Goal: Task Accomplishment & Management: Manage account settings

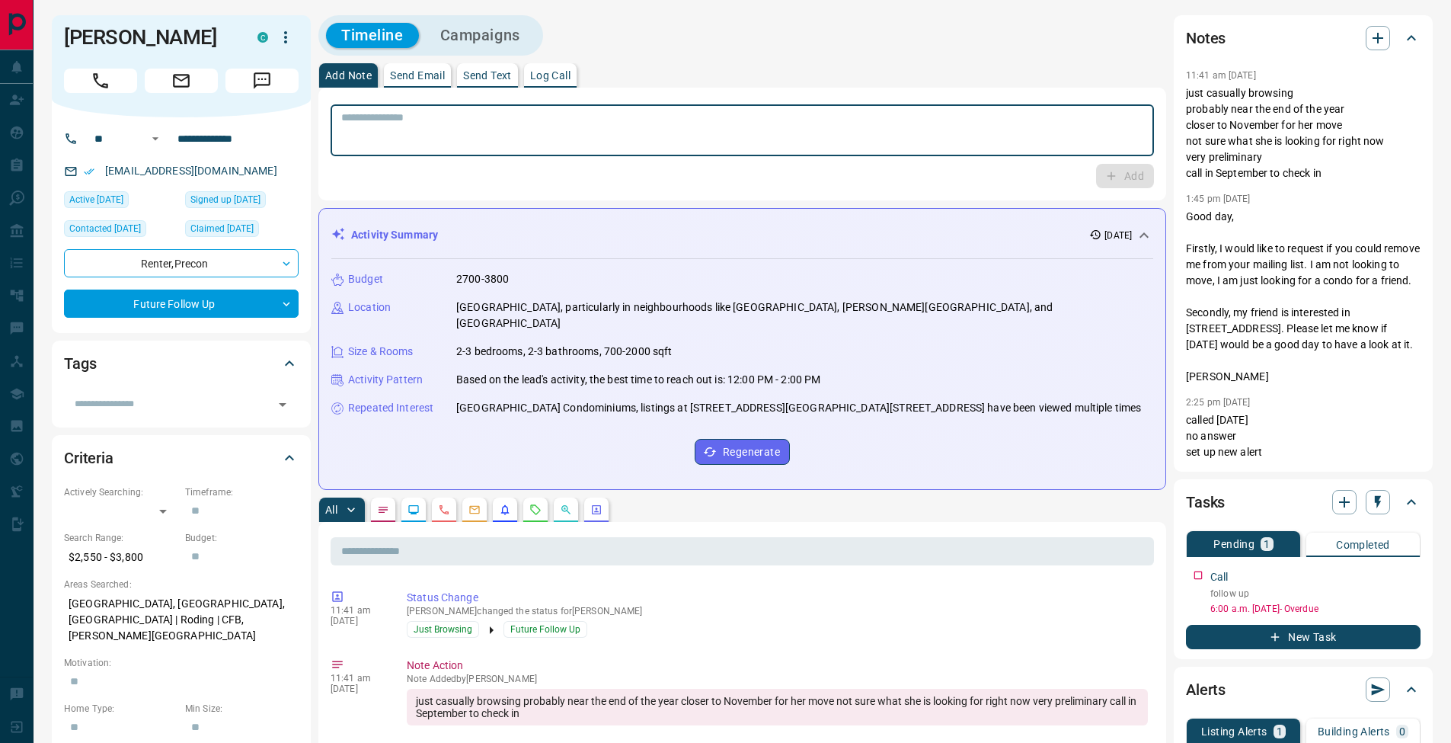
click at [571, 133] on textarea at bounding box center [742, 130] width 802 height 39
click at [570, 74] on p "Log Call" at bounding box center [550, 75] width 40 height 11
click at [1125, 174] on button "Log Call" at bounding box center [1124, 176] width 60 height 24
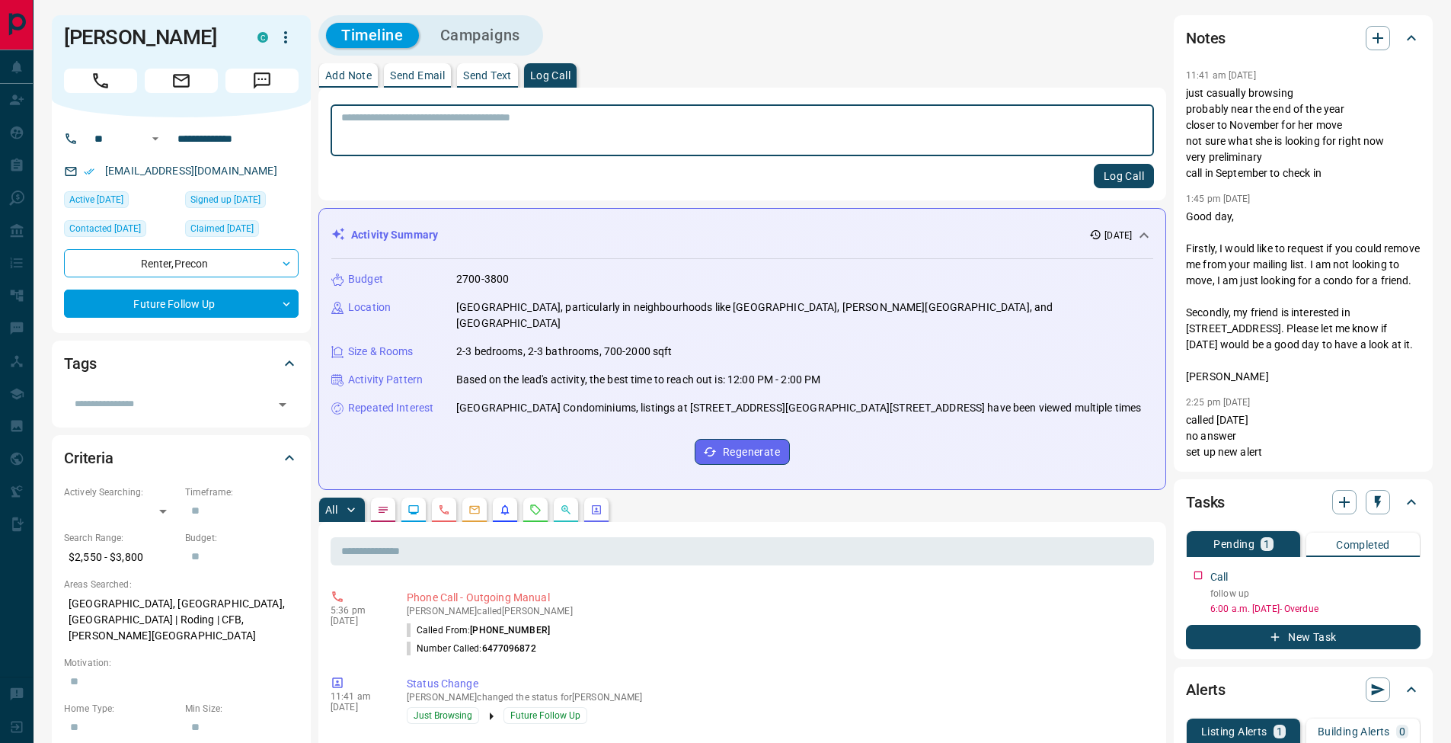
click at [329, 76] on p "Add Note" at bounding box center [348, 75] width 46 height 11
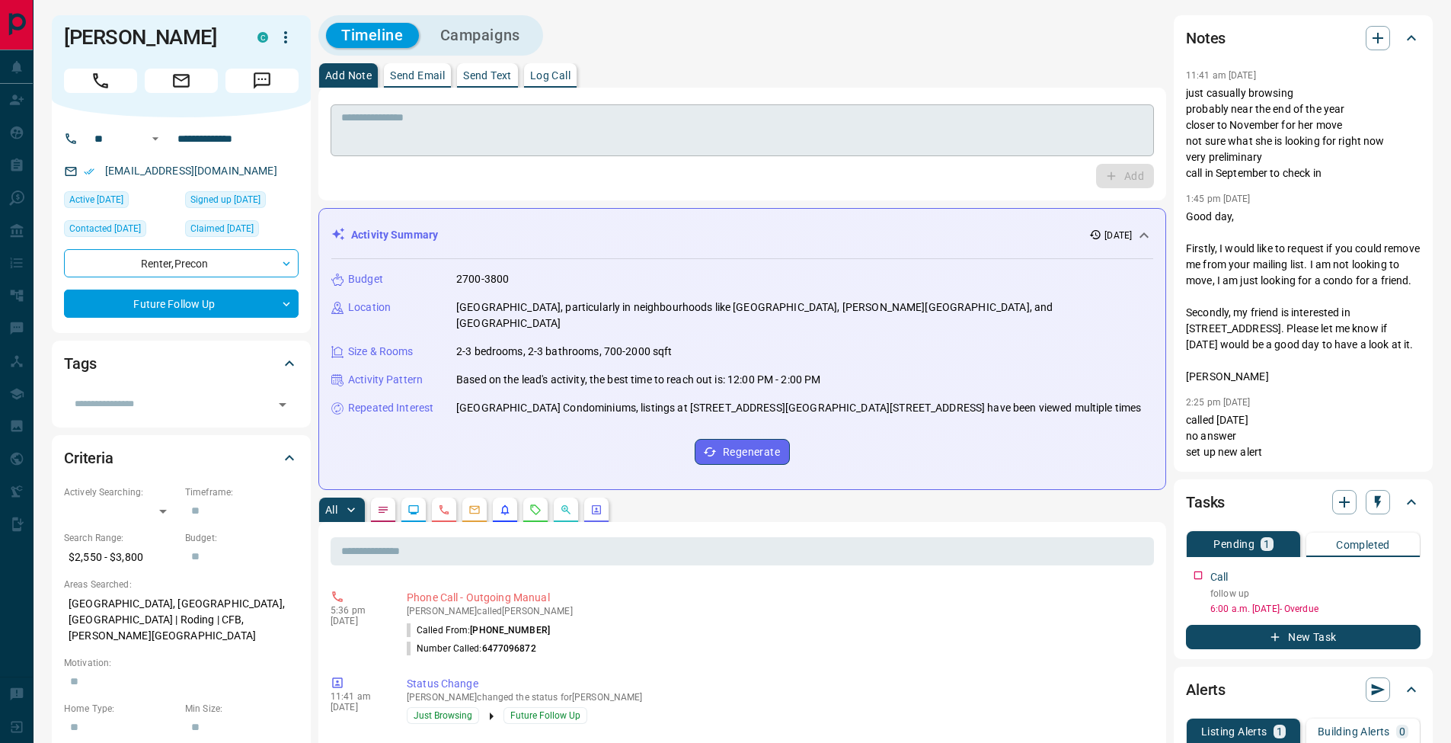
click at [379, 125] on textarea at bounding box center [742, 130] width 802 height 39
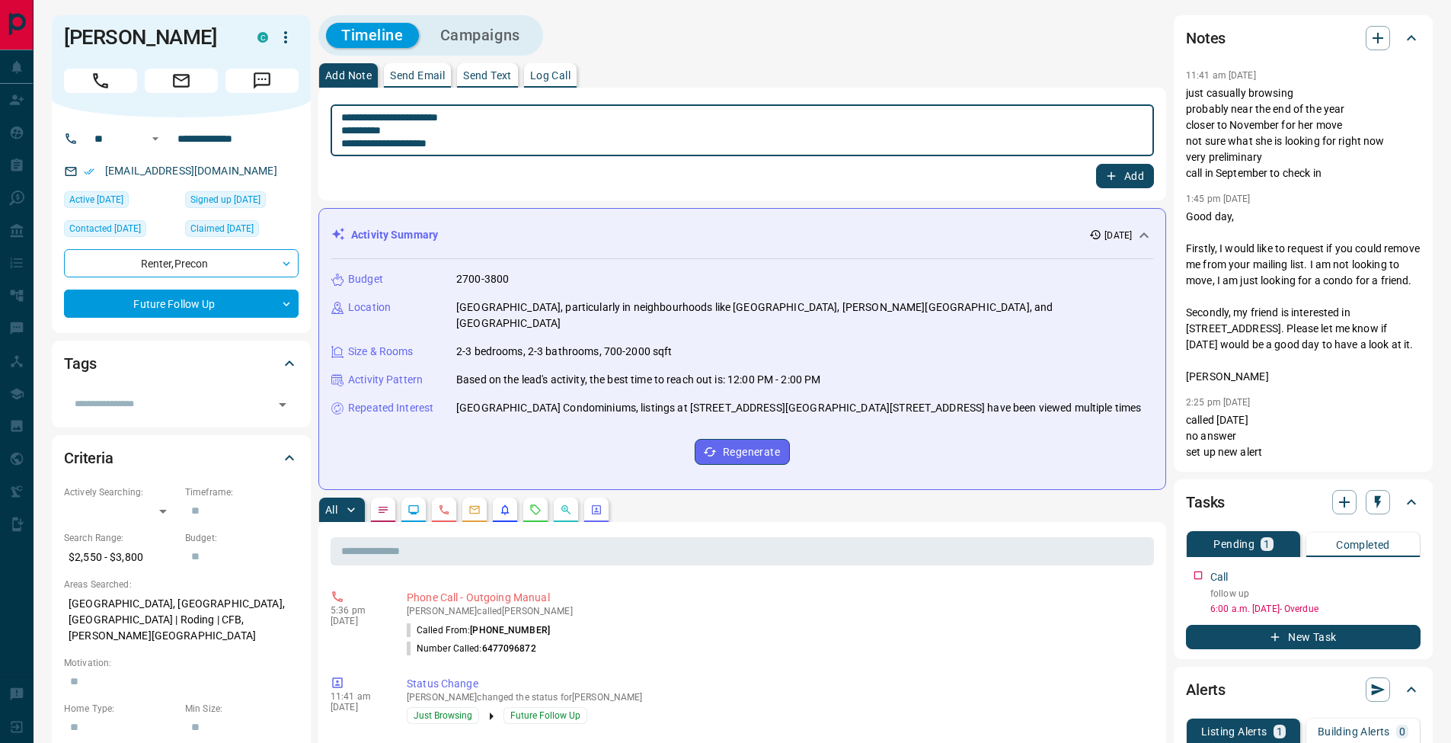
click at [508, 118] on textarea "**********" at bounding box center [742, 130] width 802 height 39
type textarea "**********"
click at [1131, 176] on button "Add" at bounding box center [1125, 176] width 58 height 24
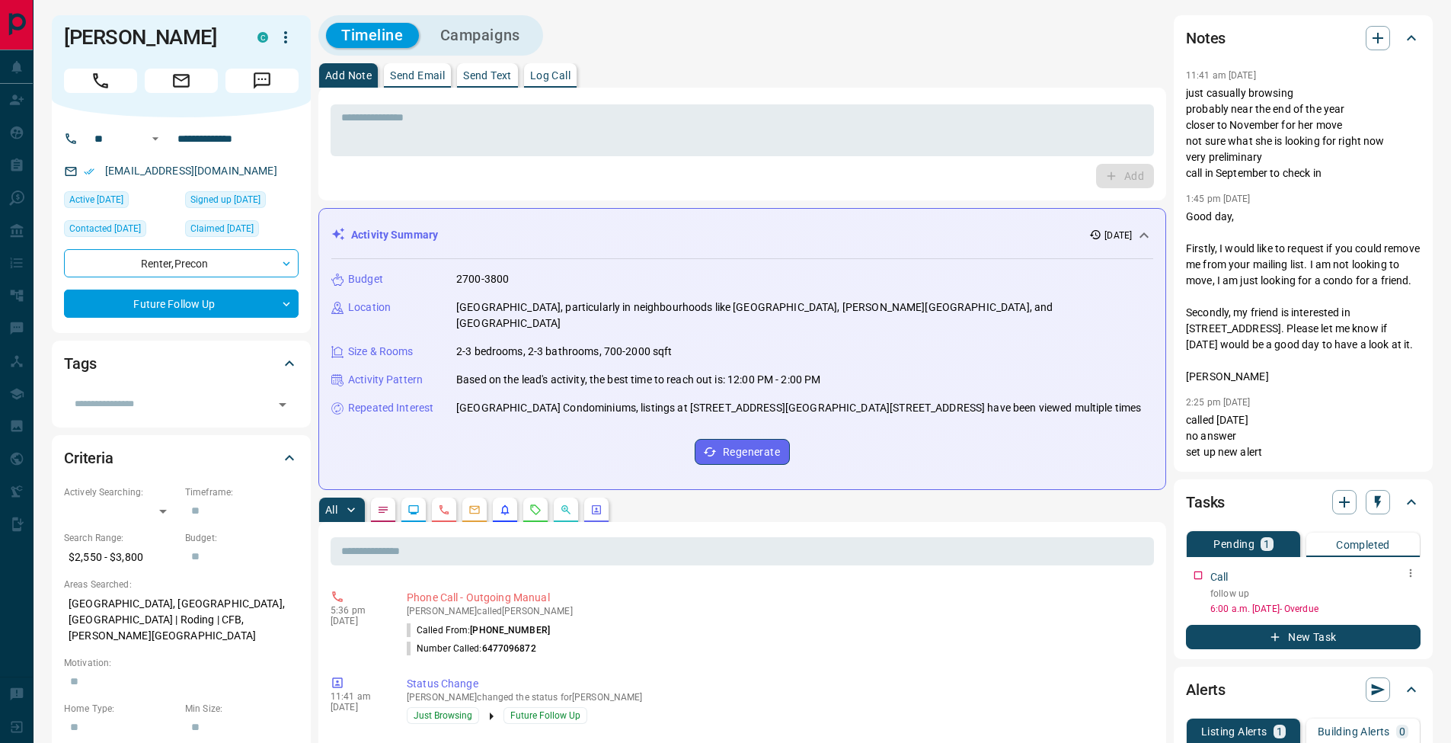
click at [1412, 573] on icon "button" at bounding box center [1411, 573] width 2 height 8
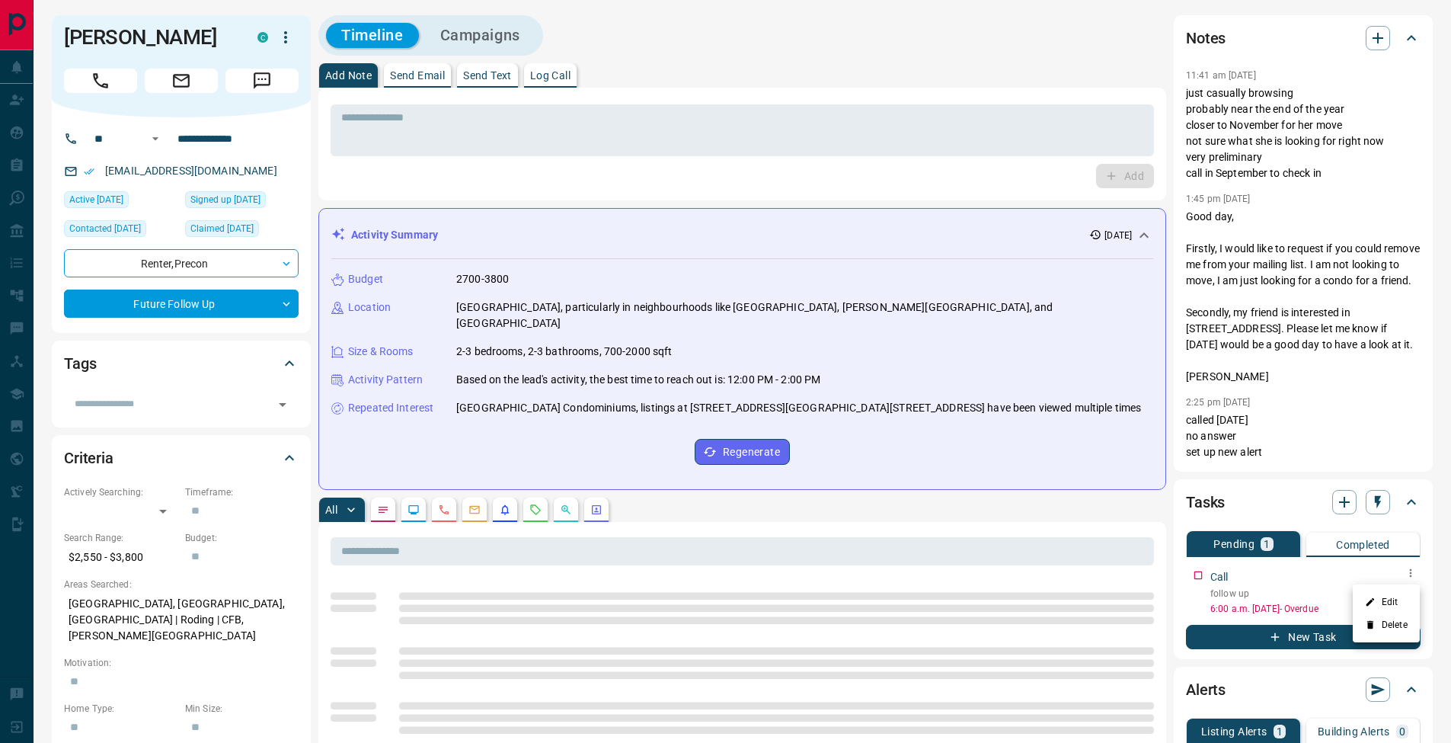
click at [1405, 601] on li "Edit" at bounding box center [1386, 601] width 67 height 23
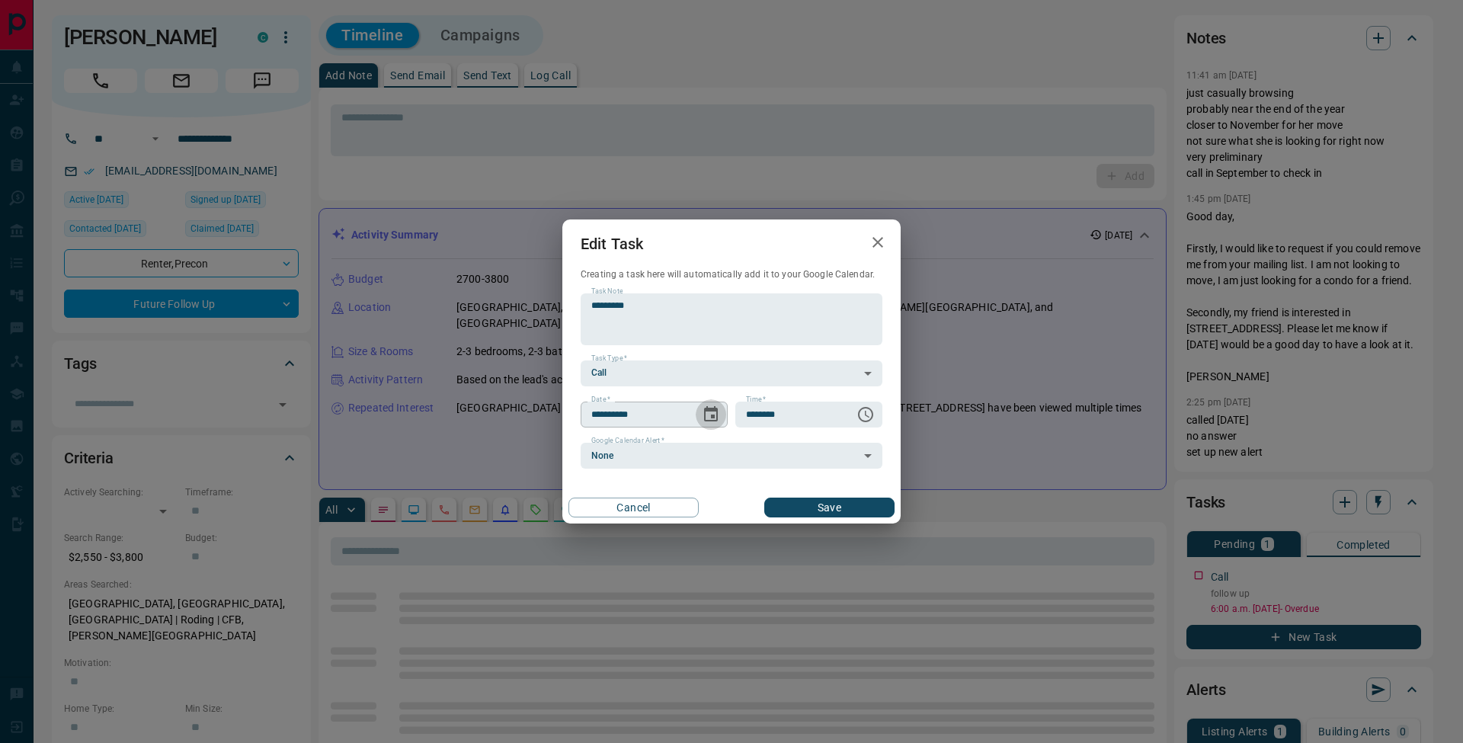
click at [710, 413] on icon "Choose date, selected date is Sep 16, 2025" at bounding box center [711, 414] width 18 height 18
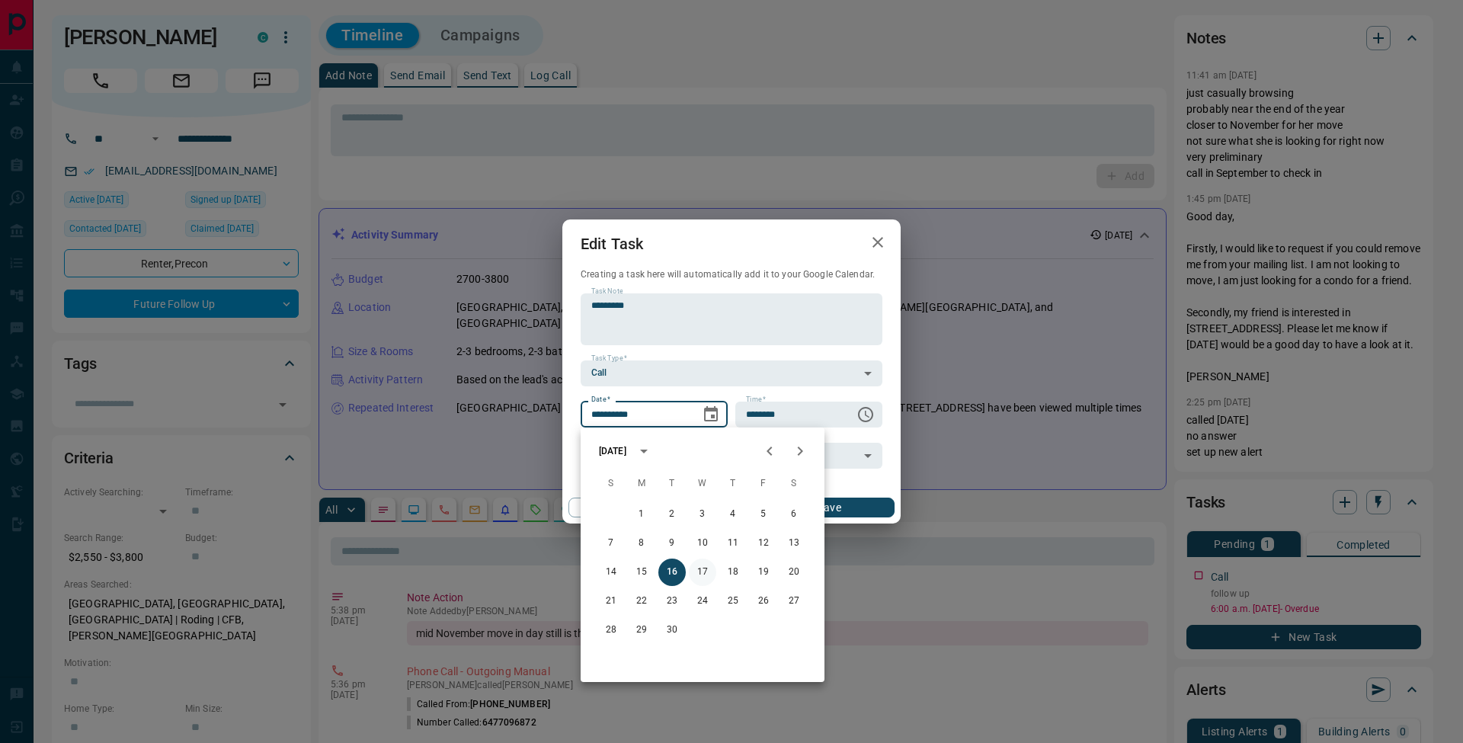
click at [705, 569] on button "17" at bounding box center [702, 571] width 27 height 27
type input "**********"
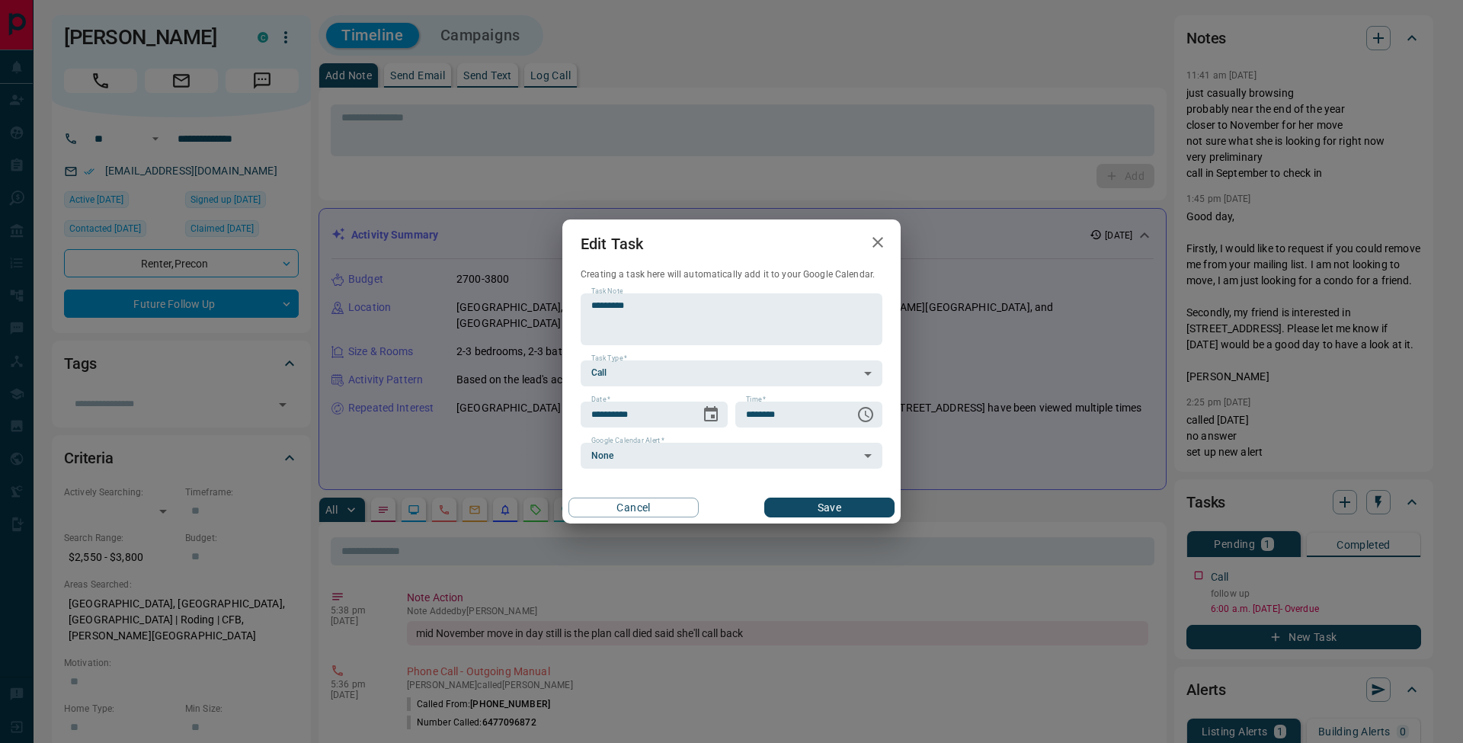
click at [853, 491] on div "Cancel Save" at bounding box center [731, 507] width 338 height 32
click at [856, 512] on button "Save" at bounding box center [829, 508] width 130 height 20
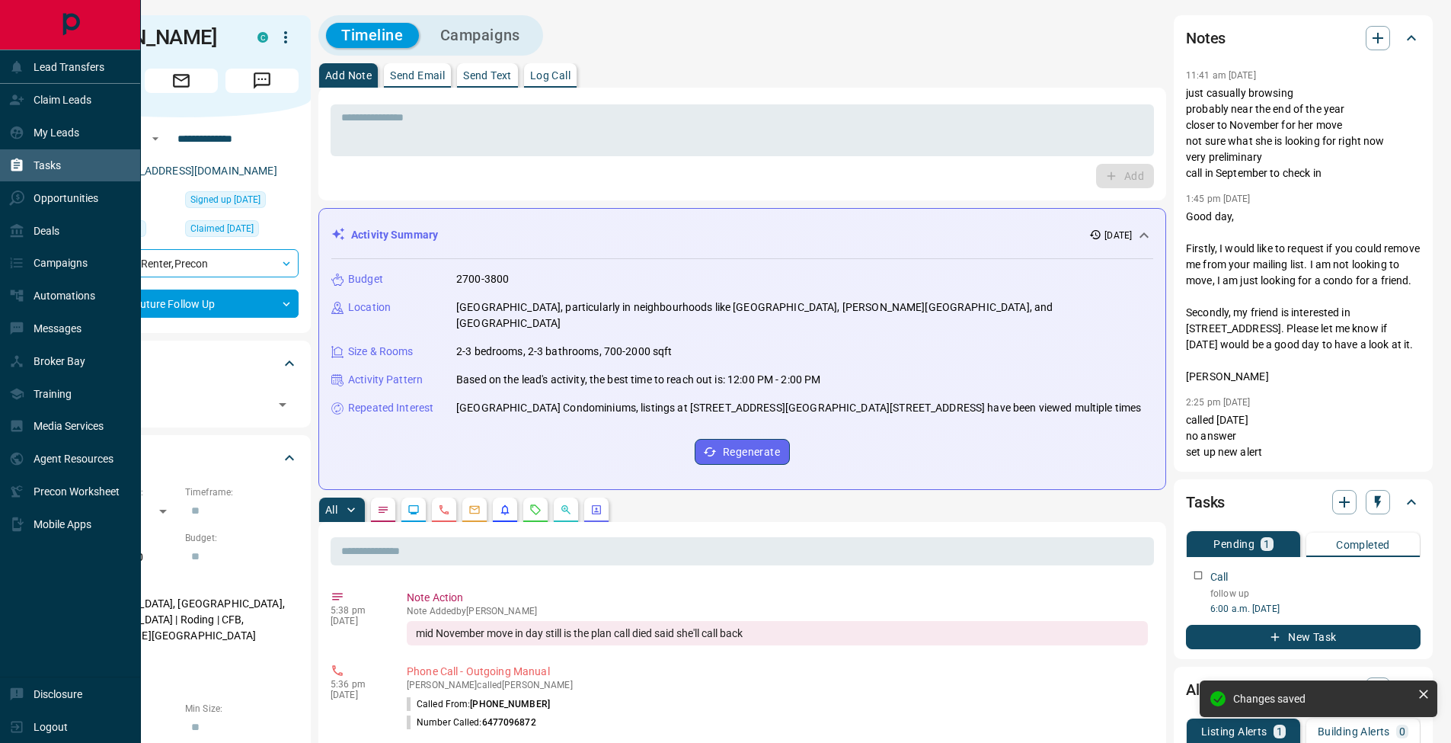
click at [24, 167] on div "Tasks" at bounding box center [35, 165] width 52 height 25
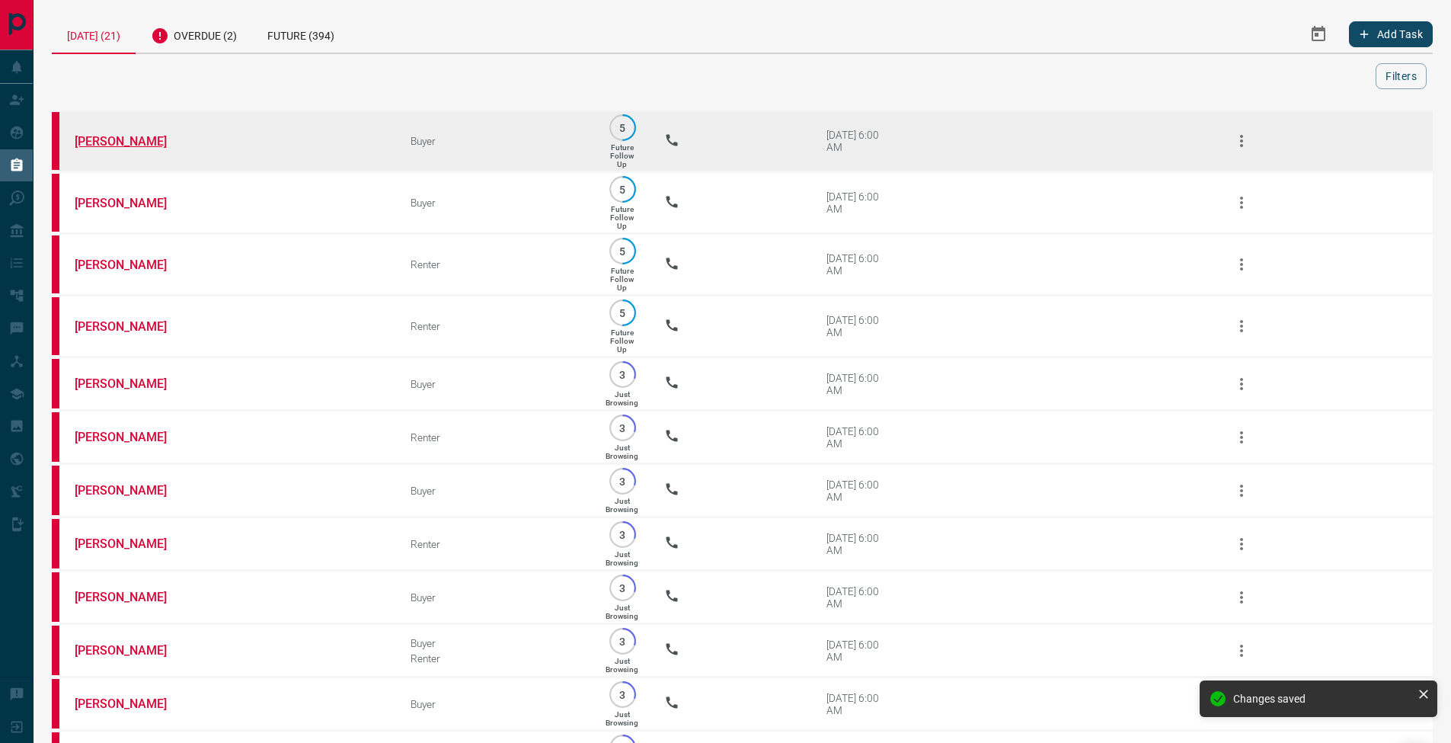
click at [113, 142] on link "[PERSON_NAME]" at bounding box center [132, 141] width 114 height 14
